Goal: Task Accomplishment & Management: Manage account settings

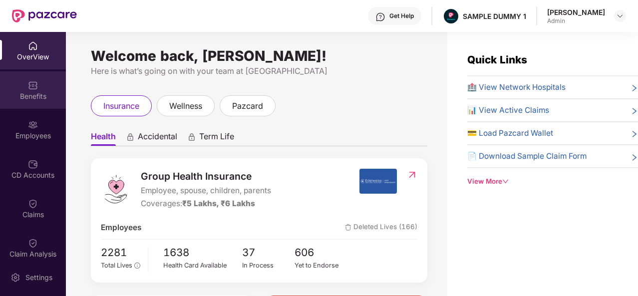
click at [43, 91] on div "Benefits" at bounding box center [33, 96] width 66 height 10
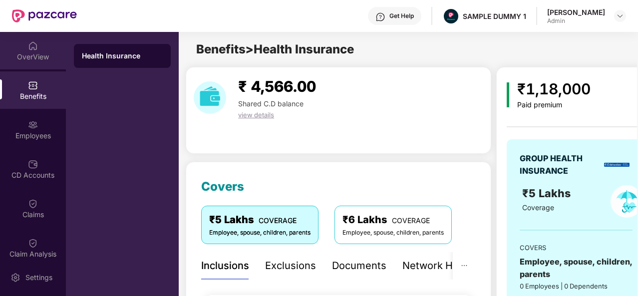
click at [32, 41] on img at bounding box center [33, 46] width 10 height 10
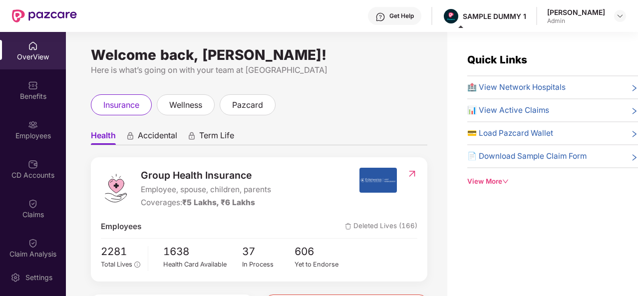
scroll to position [0, 0]
drag, startPoint x: 258, startPoint y: 177, endPoint x: 142, endPoint y: 200, distance: 118.0
click at [142, 200] on div "Group Health Insurance Employee, spouse, children, parents Coverages: ₹5 Lakhs,…" at bounding box center [206, 188] width 130 height 41
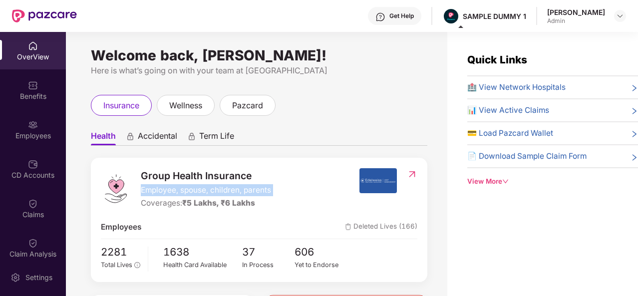
click at [320, 166] on div "Group Health Insurance Employee, spouse, children, parents Coverages: ₹5 Lakhs,…" at bounding box center [259, 220] width 336 height 124
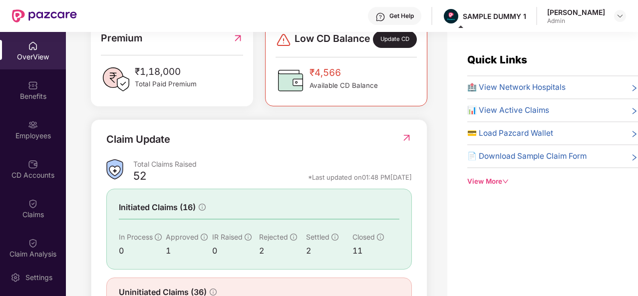
scroll to position [323, 0]
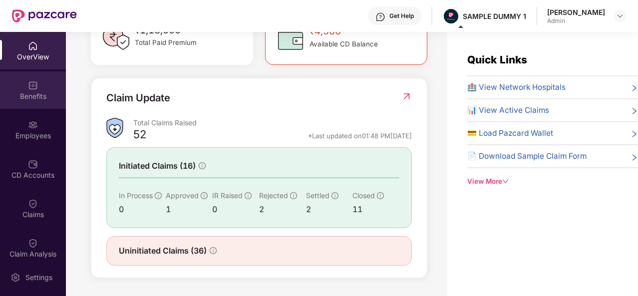
click at [46, 79] on div "Benefits" at bounding box center [33, 89] width 66 height 37
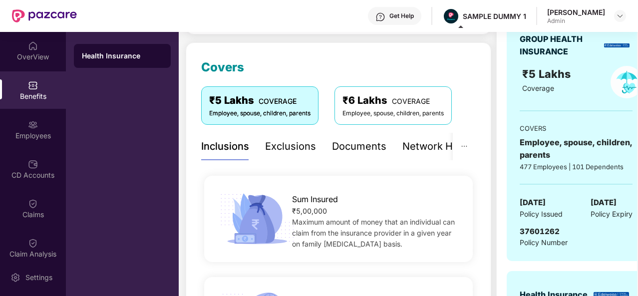
scroll to position [97, 0]
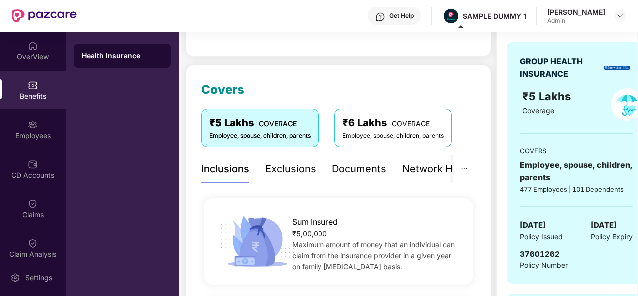
click at [279, 174] on div "Exclusions" at bounding box center [290, 168] width 51 height 15
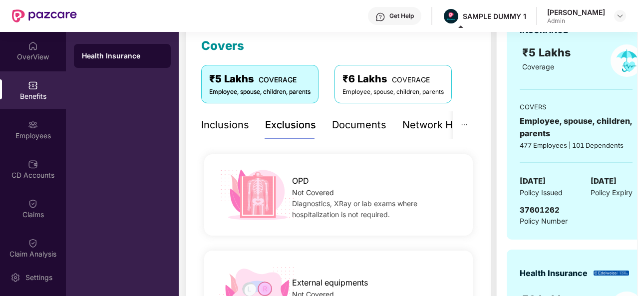
scroll to position [135, 0]
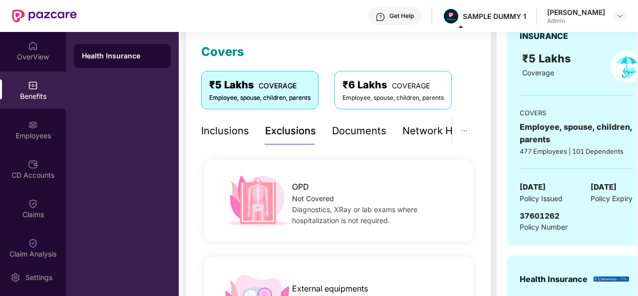
click at [368, 122] on div "Documents" at bounding box center [359, 130] width 54 height 27
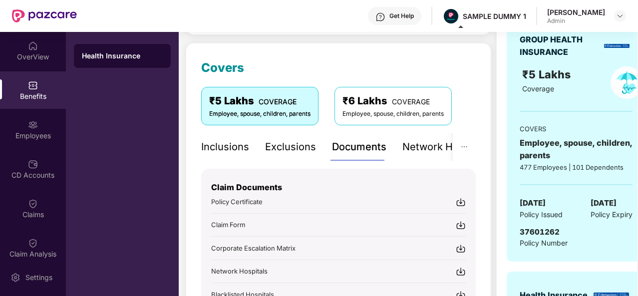
scroll to position [117, 0]
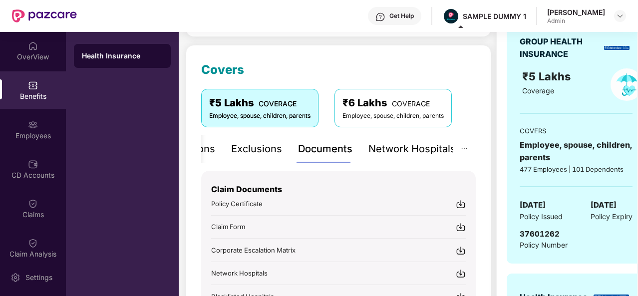
click at [434, 151] on div "Network Hospitals" at bounding box center [411, 148] width 87 height 15
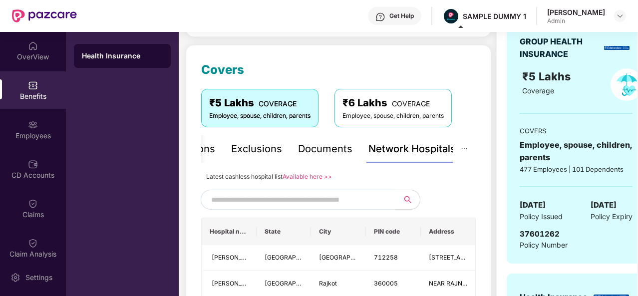
click at [314, 155] on div "Documents" at bounding box center [325, 148] width 54 height 15
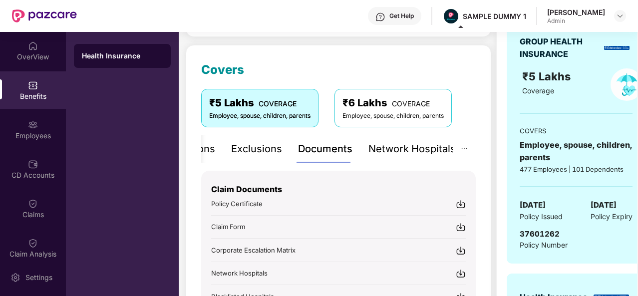
scroll to position [186, 0]
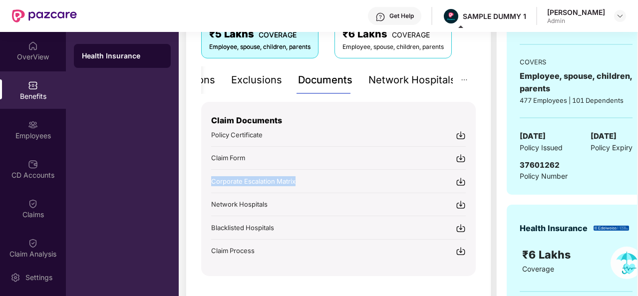
drag, startPoint x: 311, startPoint y: 179, endPoint x: 198, endPoint y: 187, distance: 113.5
click at [198, 187] on div "Covers ₹5 Lakhs COVERAGE Employee, spouse, children, parents ₹6 Lakhs COVERAGE …" at bounding box center [338, 141] width 305 height 330
click at [400, 9] on div "Get Help" at bounding box center [394, 16] width 53 height 18
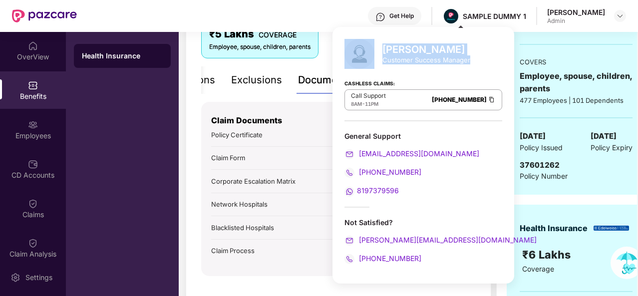
drag, startPoint x: 470, startPoint y: 63, endPoint x: 374, endPoint y: 55, distance: 96.6
click at [374, 55] on div "[PERSON_NAME] Customer Success Manager Cashless Claims: Call Support 8AM - 11PM…" at bounding box center [423, 155] width 182 height 256
click at [374, 55] on div at bounding box center [363, 54] width 38 height 30
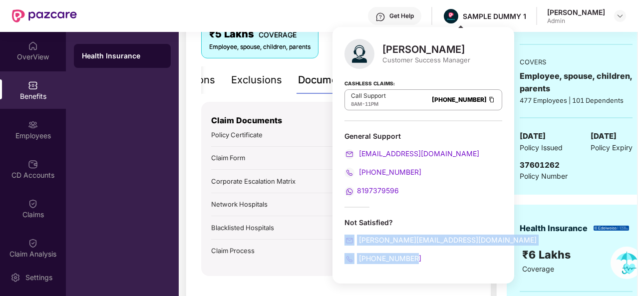
drag, startPoint x: 432, startPoint y: 262, endPoint x: 344, endPoint y: 242, distance: 90.0
click at [344, 242] on div "[PERSON_NAME] Customer Success Manager Cashless Claims: Call Support 8AM - 11PM…" at bounding box center [423, 155] width 182 height 256
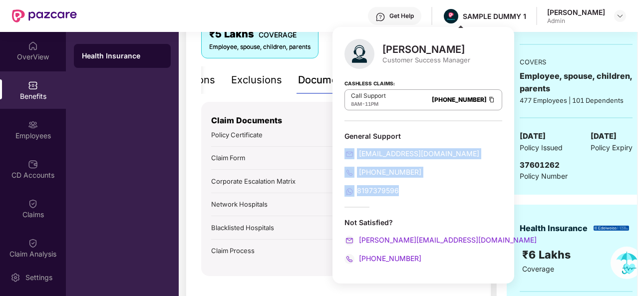
drag, startPoint x: 402, startPoint y: 192, endPoint x: 343, endPoint y: 154, distance: 70.0
click at [343, 154] on div "[PERSON_NAME] Customer Success Manager Cashless Claims: Call Support 8AM - 11PM…" at bounding box center [423, 155] width 182 height 256
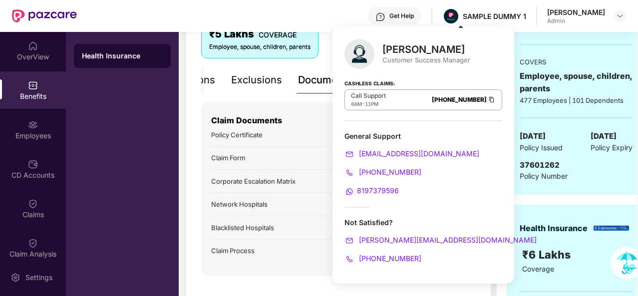
click at [396, 128] on div "[PERSON_NAME] Customer Success Manager Cashless Claims: Call Support 8AM - 11PM…" at bounding box center [423, 155] width 182 height 256
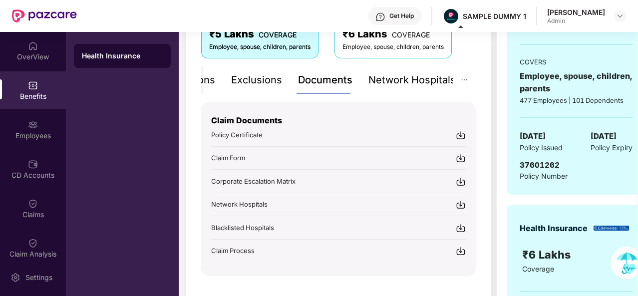
click at [292, 63] on div "₹5 Lakhs COVERAGE Employee, spouse, children, parents ₹6 Lakhs COVERAGE Employe…" at bounding box center [338, 43] width 274 height 46
click at [407, 80] on div "Network Hospitals" at bounding box center [411, 79] width 87 height 15
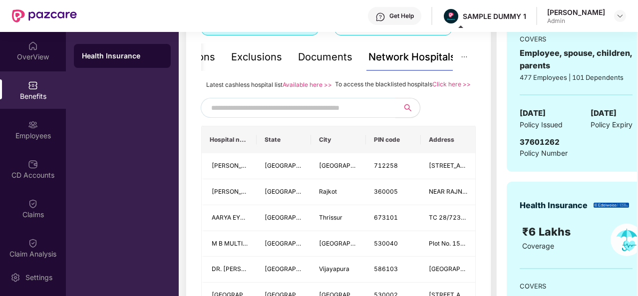
scroll to position [203, 0]
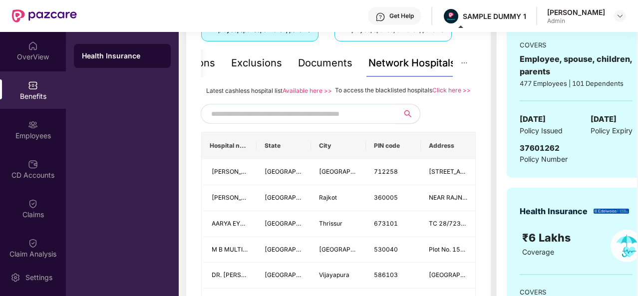
click at [319, 121] on input "text" at bounding box center [296, 113] width 171 height 15
type input "******"
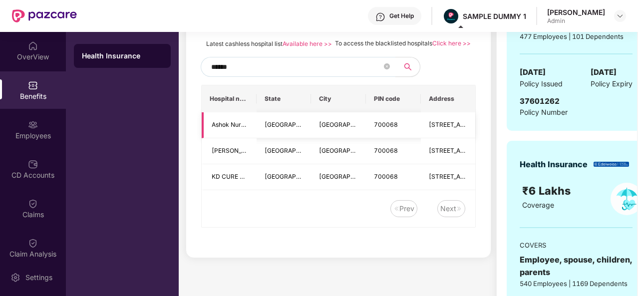
scroll to position [255, 0]
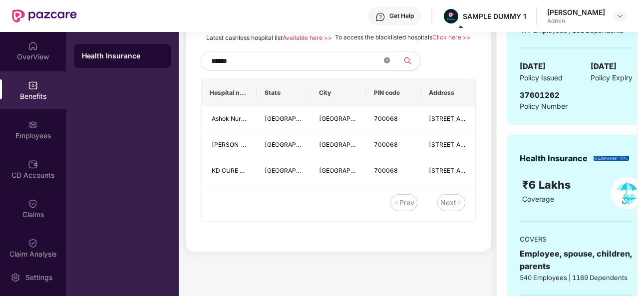
click at [387, 66] on span at bounding box center [387, 60] width 6 height 9
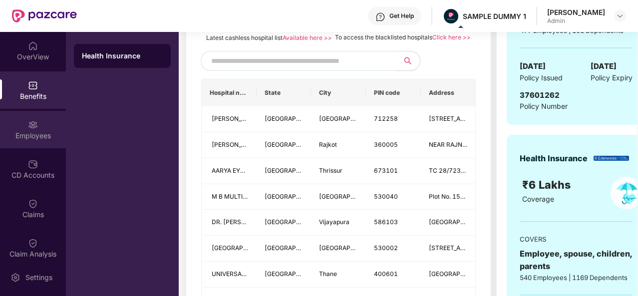
click at [23, 139] on div "Employees" at bounding box center [33, 136] width 66 height 10
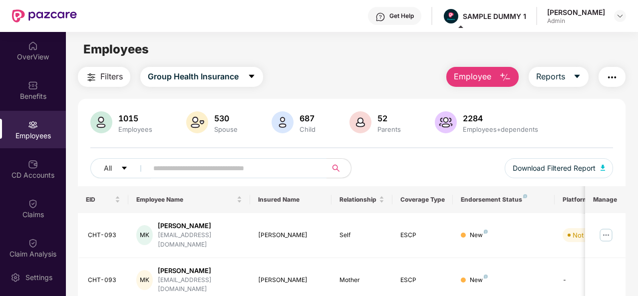
click at [478, 77] on span "Employee" at bounding box center [471, 76] width 37 height 12
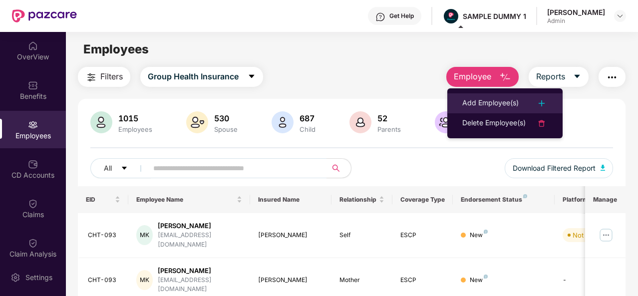
click at [480, 104] on div "Add Employee(s)" at bounding box center [490, 103] width 56 height 12
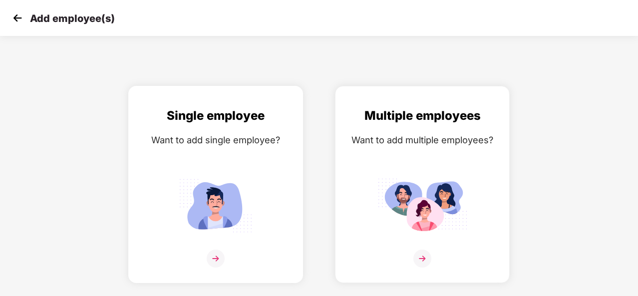
click at [208, 168] on div "Single employee Want to add single employee?" at bounding box center [216, 193] width 154 height 174
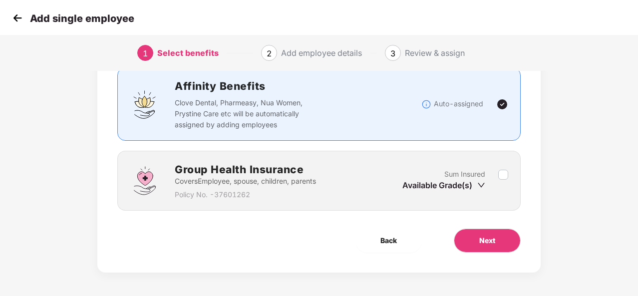
scroll to position [72, 0]
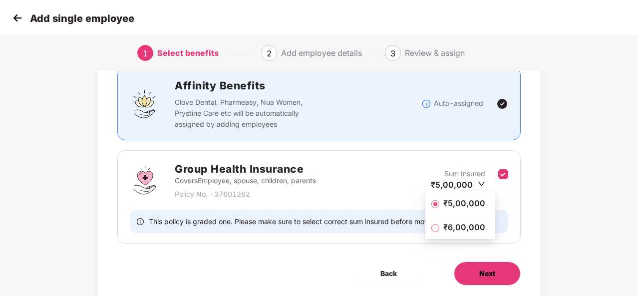
click at [495, 273] on button "Next" at bounding box center [486, 273] width 67 height 24
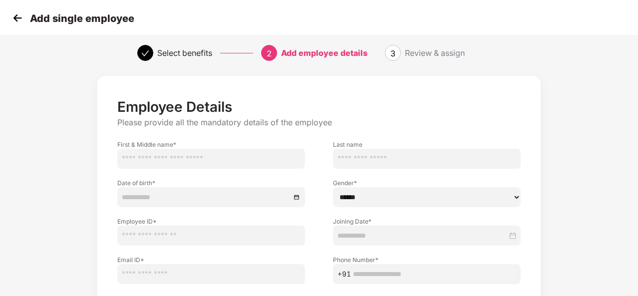
scroll to position [4, 0]
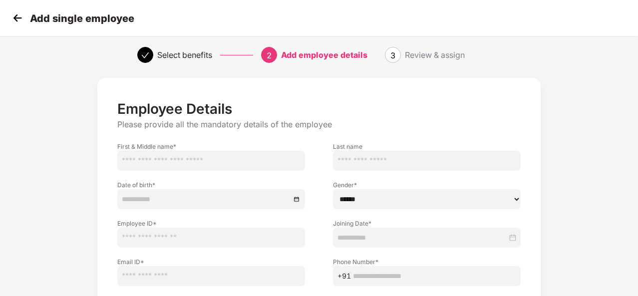
click at [18, 21] on img at bounding box center [17, 17] width 15 height 15
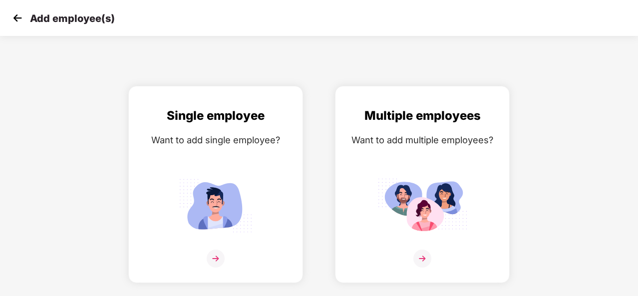
click at [18, 21] on img at bounding box center [17, 17] width 15 height 15
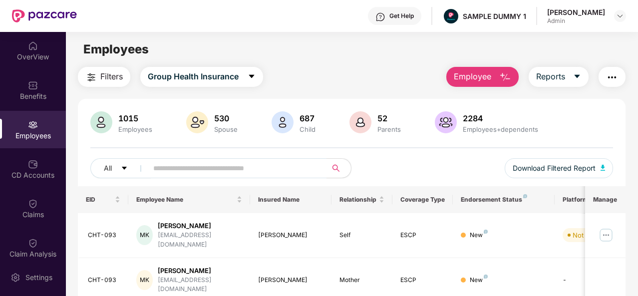
click at [505, 76] on img "button" at bounding box center [505, 77] width 12 height 12
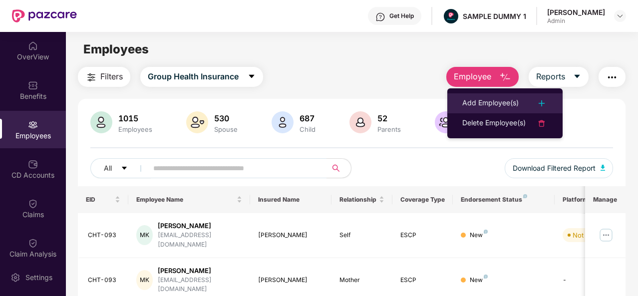
click at [506, 96] on li "Add Employee(s)" at bounding box center [504, 103] width 115 height 20
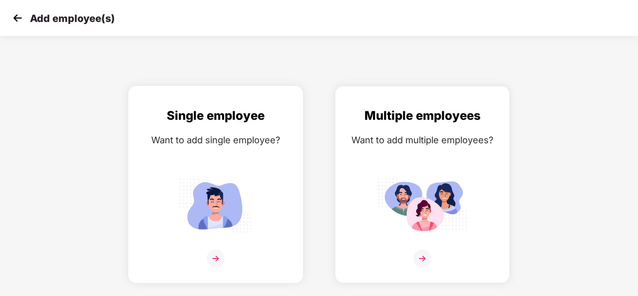
click at [279, 129] on div "Single employee Want to add single employee?" at bounding box center [216, 193] width 154 height 174
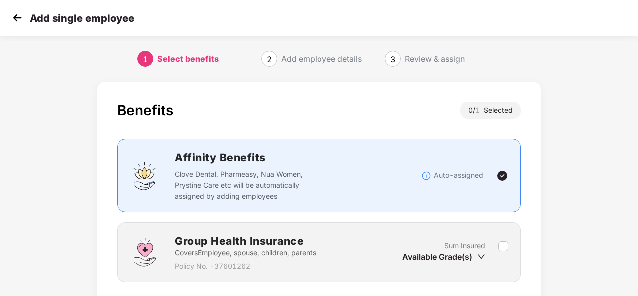
scroll to position [72, 0]
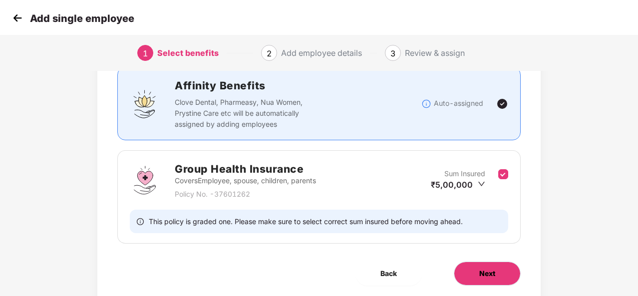
click at [490, 279] on button "Next" at bounding box center [486, 273] width 67 height 24
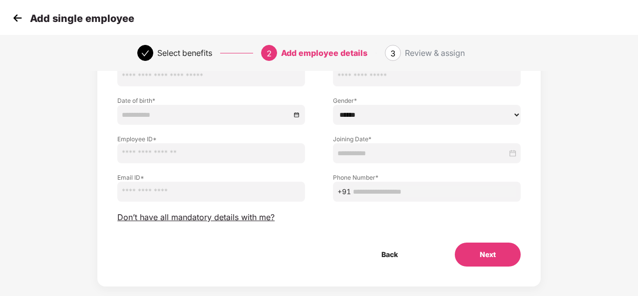
scroll to position [89, 0]
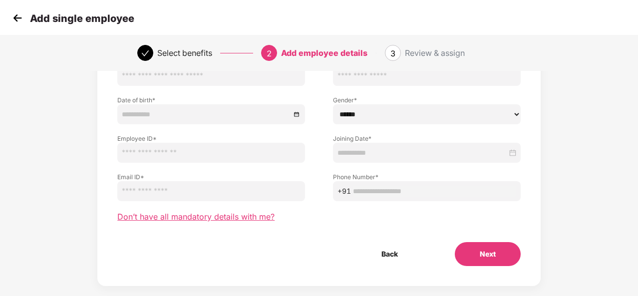
click at [226, 220] on span "Don’t have all mandatory details with me?" at bounding box center [195, 217] width 157 height 10
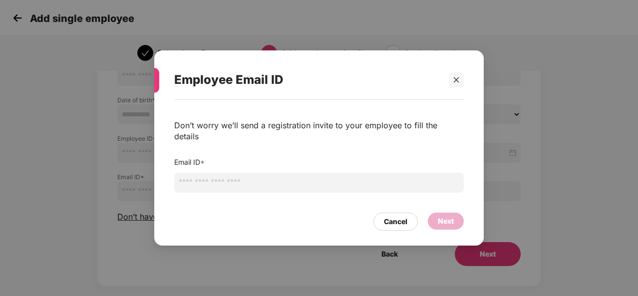
click at [250, 176] on input "email" at bounding box center [318, 183] width 289 height 20
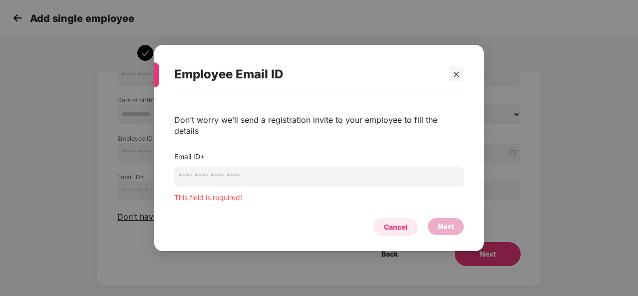
click at [387, 222] on div "Cancel" at bounding box center [395, 227] width 23 height 11
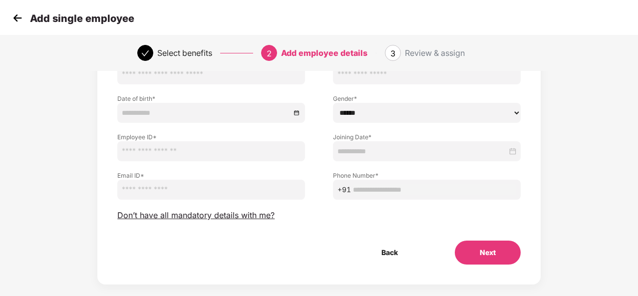
scroll to position [104, 0]
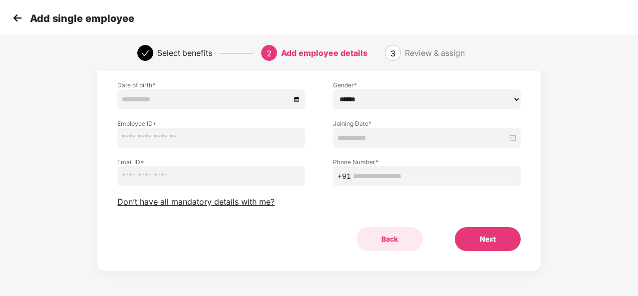
click at [400, 239] on button "Back" at bounding box center [389, 239] width 66 height 24
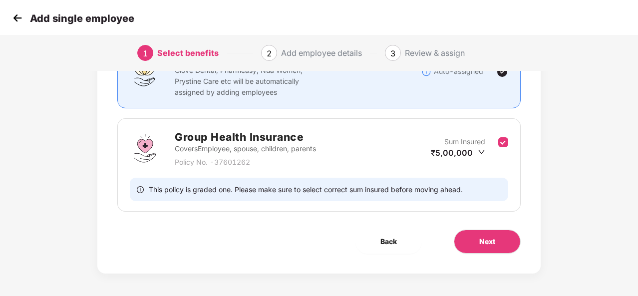
click at [10, 22] on img at bounding box center [17, 17] width 15 height 15
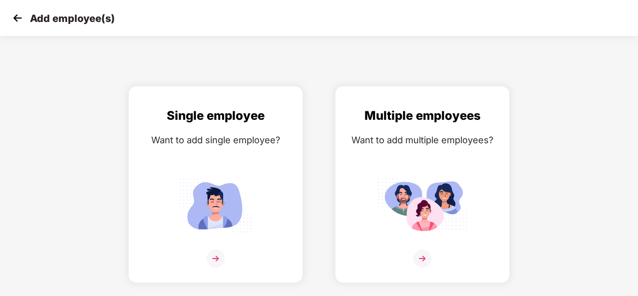
click at [13, 16] on img at bounding box center [17, 17] width 15 height 15
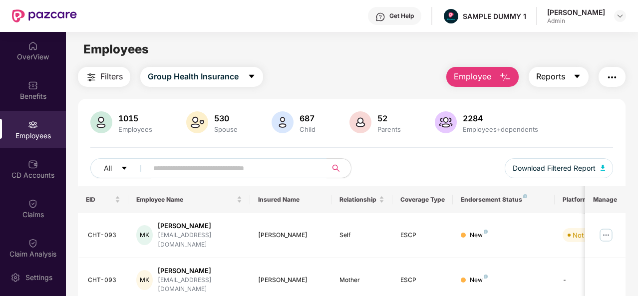
click at [570, 81] on button "Reports" at bounding box center [558, 77] width 60 height 20
click at [611, 81] on img "button" at bounding box center [612, 77] width 12 height 12
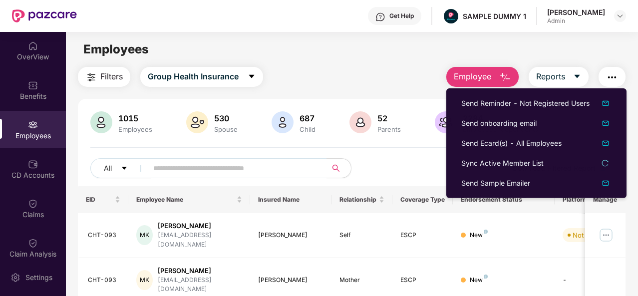
click at [425, 178] on div "All Download Filtered Report" at bounding box center [351, 172] width 522 height 28
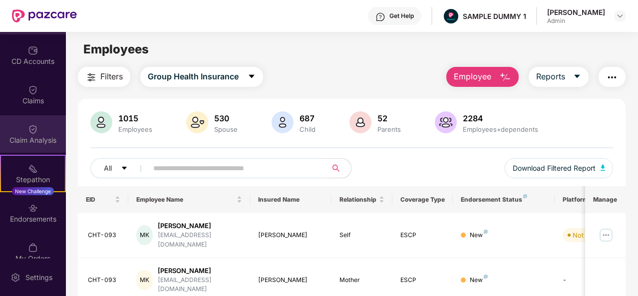
scroll to position [114, 0]
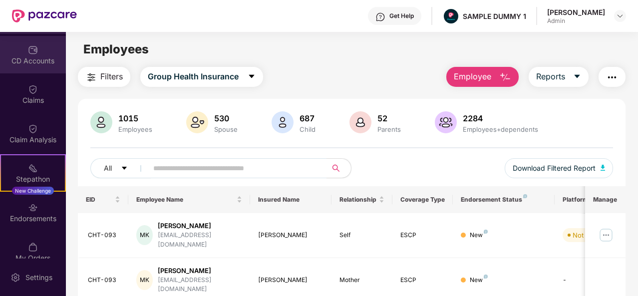
click at [36, 56] on div "CD Accounts" at bounding box center [33, 61] width 66 height 10
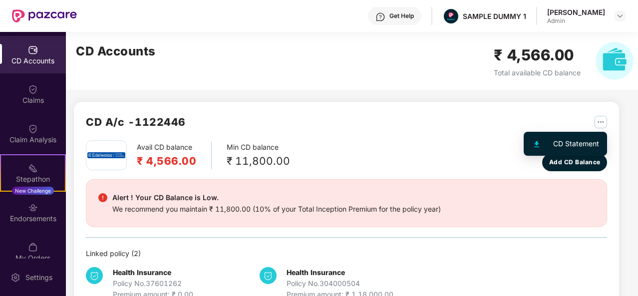
click at [600, 126] on img "button" at bounding box center [600, 122] width 12 height 12
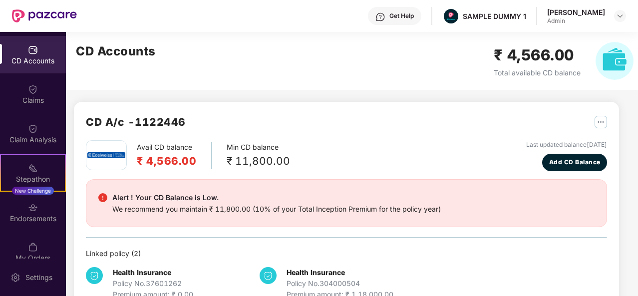
click at [343, 159] on div "Avail CD balance ₹ 4,566.00 Min CD balance ₹ 11,800.00 Last updated balance [DA…" at bounding box center [346, 155] width 521 height 31
click at [20, 135] on div "Claim Analysis" at bounding box center [33, 140] width 66 height 10
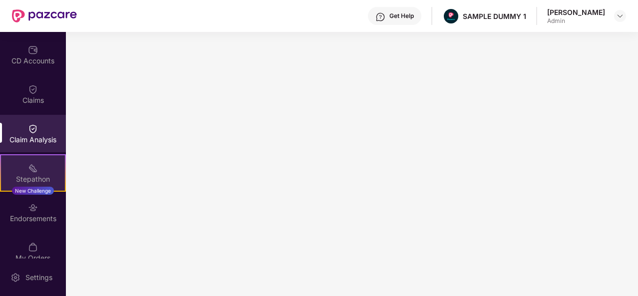
scroll to position [167, 0]
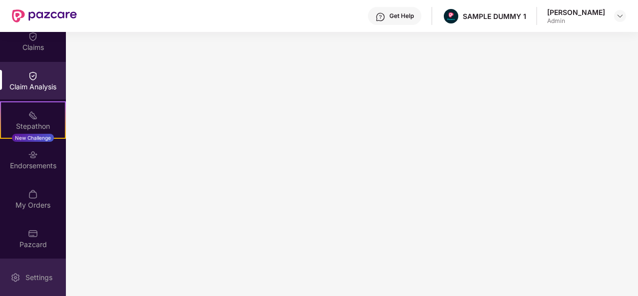
click at [30, 272] on div "Settings" at bounding box center [38, 277] width 33 height 10
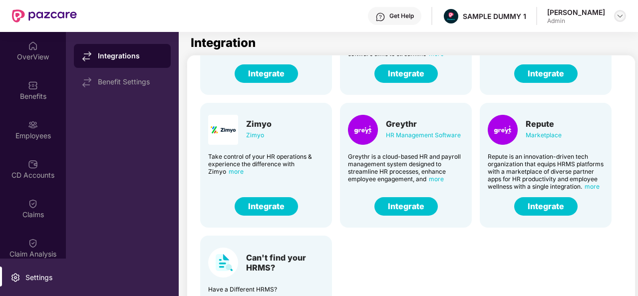
click at [616, 19] on img at bounding box center [620, 16] width 8 height 8
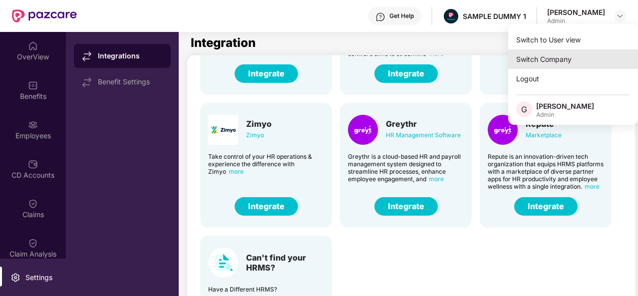
click at [595, 60] on div "Switch Company" at bounding box center [573, 58] width 130 height 19
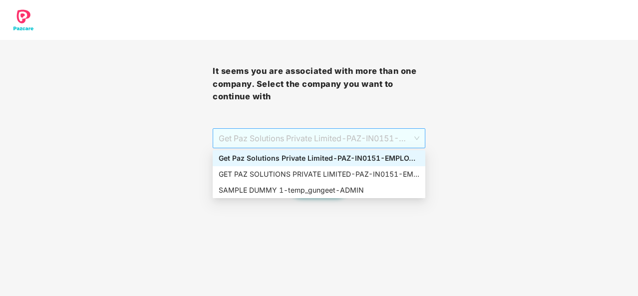
click at [353, 131] on span "Get Paz Solutions Private Limited - PAZ-IN0151 - EMPLOYEE" at bounding box center [319, 138] width 201 height 19
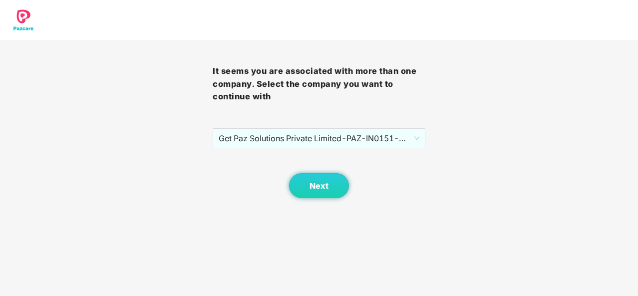
click at [364, 214] on body "It seems you are associated with more than one company. Select the company you …" at bounding box center [319, 148] width 638 height 296
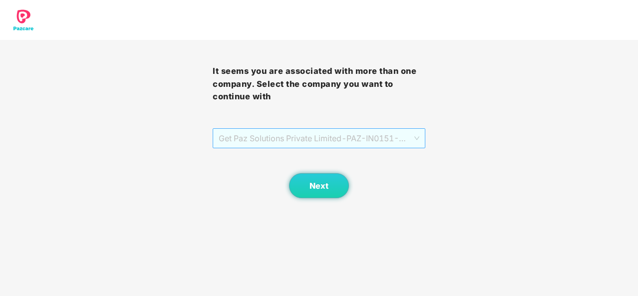
click at [369, 140] on span "Get Paz Solutions Private Limited - PAZ-IN0151 - EMPLOYEE" at bounding box center [319, 138] width 201 height 19
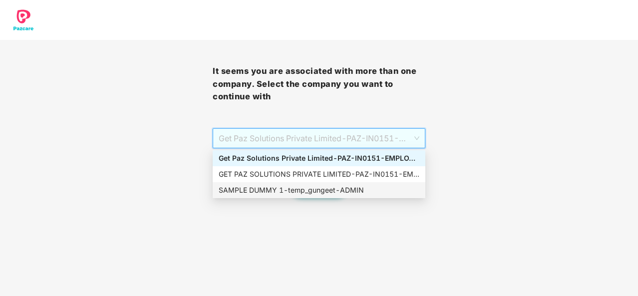
click at [354, 187] on div "SAMPLE DUMMY 1 - temp_gungeet - ADMIN" at bounding box center [319, 190] width 201 height 11
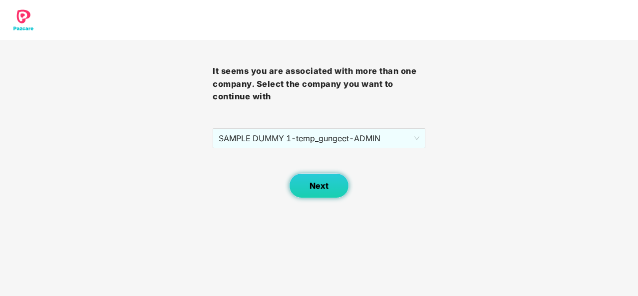
click at [323, 183] on span "Next" at bounding box center [318, 185] width 19 height 9
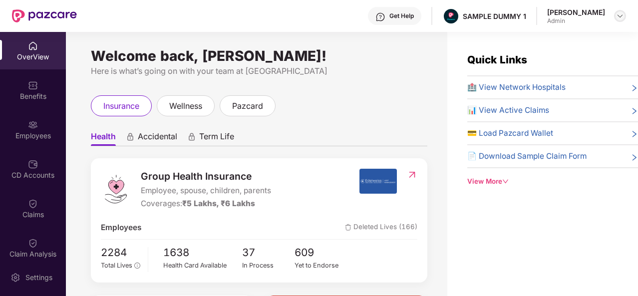
click at [623, 13] on img at bounding box center [620, 16] width 8 height 8
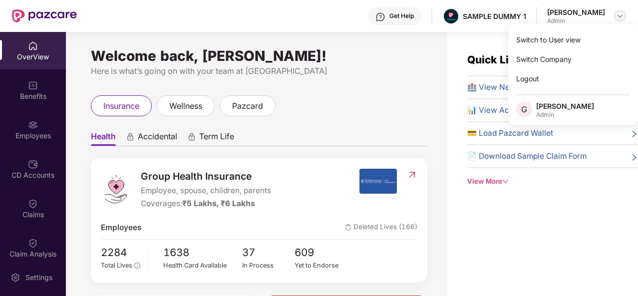
click at [623, 13] on img at bounding box center [620, 16] width 8 height 8
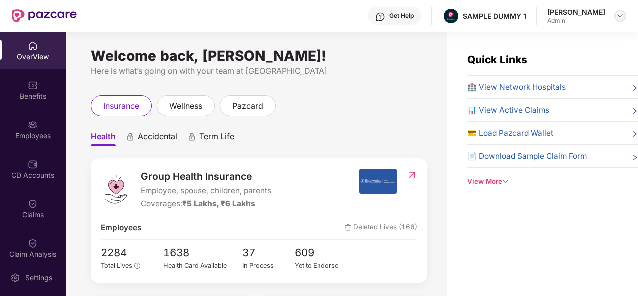
click at [619, 12] on img at bounding box center [620, 16] width 8 height 8
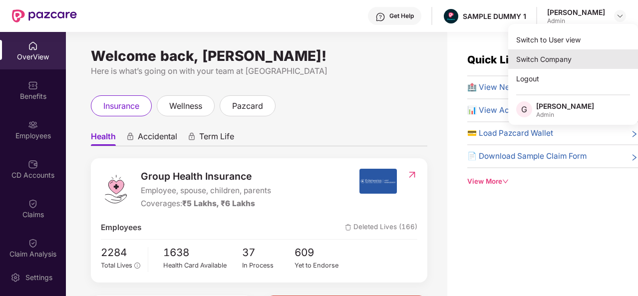
click at [585, 55] on div "Switch Company" at bounding box center [573, 58] width 130 height 19
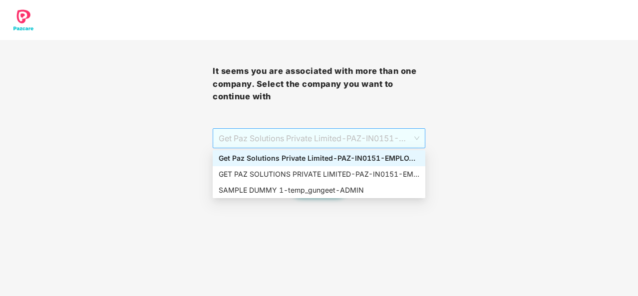
click at [342, 139] on span "Get Paz Solutions Private Limited - PAZ-IN0151 - EMPLOYEE" at bounding box center [319, 138] width 201 height 19
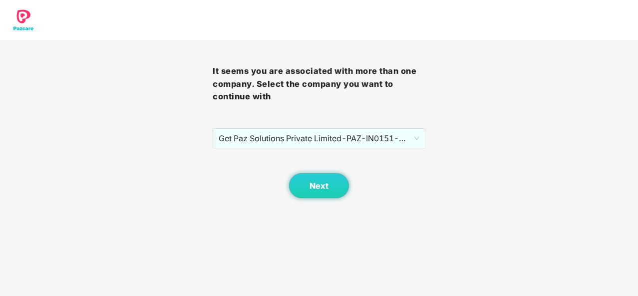
click at [486, 165] on div "It seems you are associated with more than one company. Select the company you …" at bounding box center [319, 99] width 638 height 198
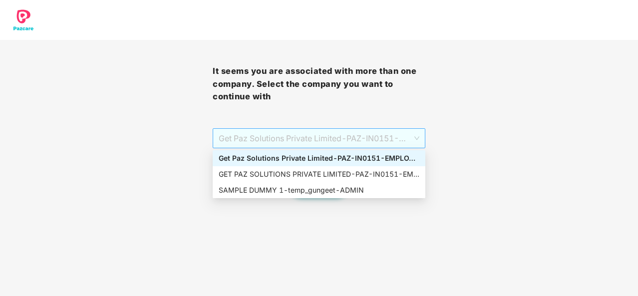
click at [393, 139] on span "Get Paz Solutions Private Limited - PAZ-IN0151 - EMPLOYEE" at bounding box center [319, 138] width 201 height 19
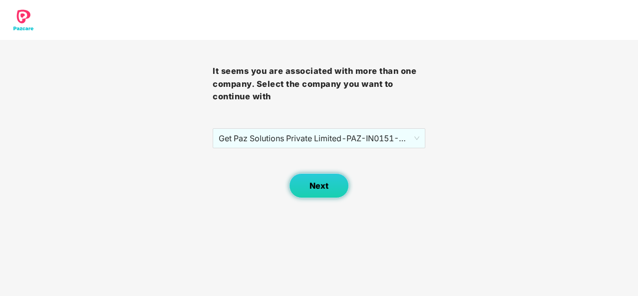
click at [323, 191] on button "Next" at bounding box center [319, 185] width 60 height 25
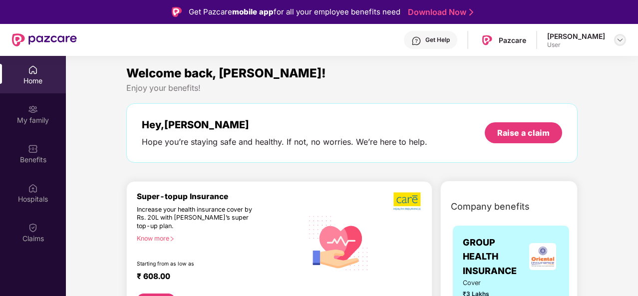
click at [623, 38] on img at bounding box center [620, 40] width 8 height 8
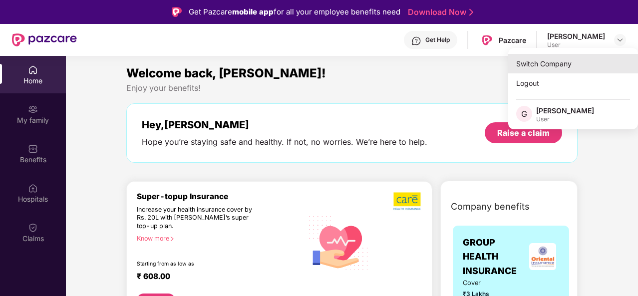
click at [555, 63] on div "Switch Company" at bounding box center [573, 63] width 130 height 19
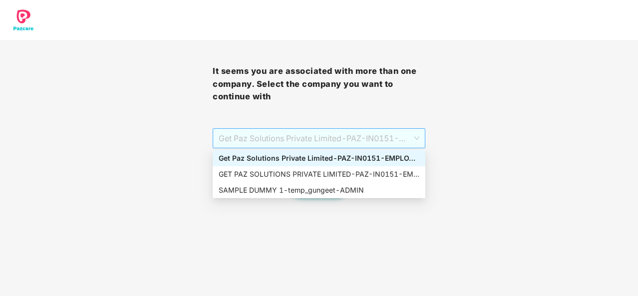
click at [355, 133] on span "Get Paz Solutions Private Limited - PAZ-IN0151 - EMPLOYEE" at bounding box center [319, 138] width 201 height 19
click at [335, 187] on div "SAMPLE DUMMY 1 - temp_gungeet - ADMIN" at bounding box center [319, 190] width 201 height 11
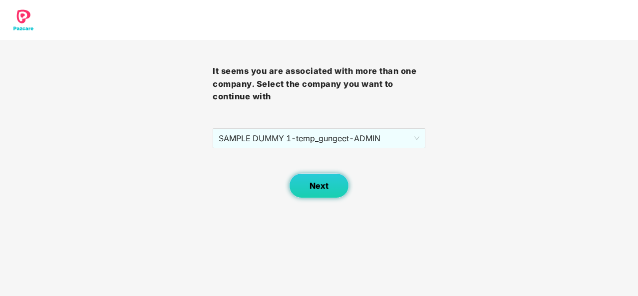
click at [302, 197] on button "Next" at bounding box center [319, 185] width 60 height 25
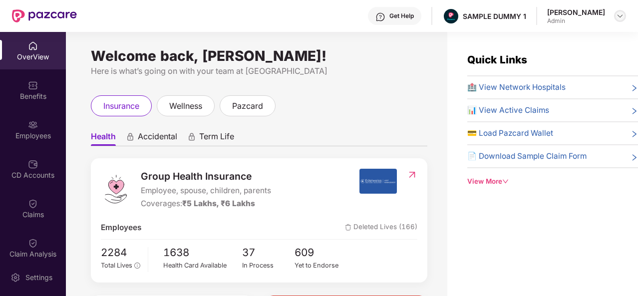
click at [621, 16] on img at bounding box center [620, 16] width 8 height 8
